Goal: Transaction & Acquisition: Register for event/course

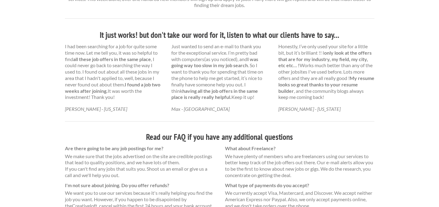
scroll to position [428, 0]
